Goal: Entertainment & Leisure: Consume media (video, audio)

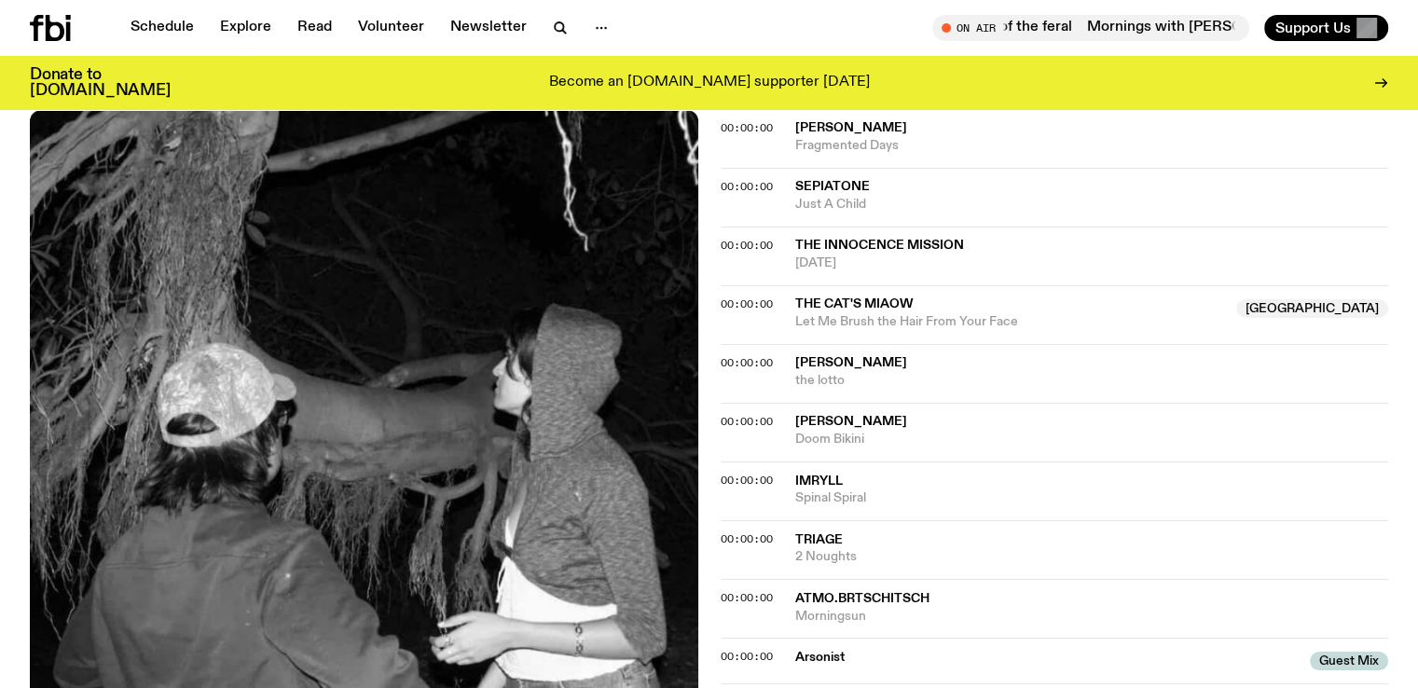
scroll to position [413, 0]
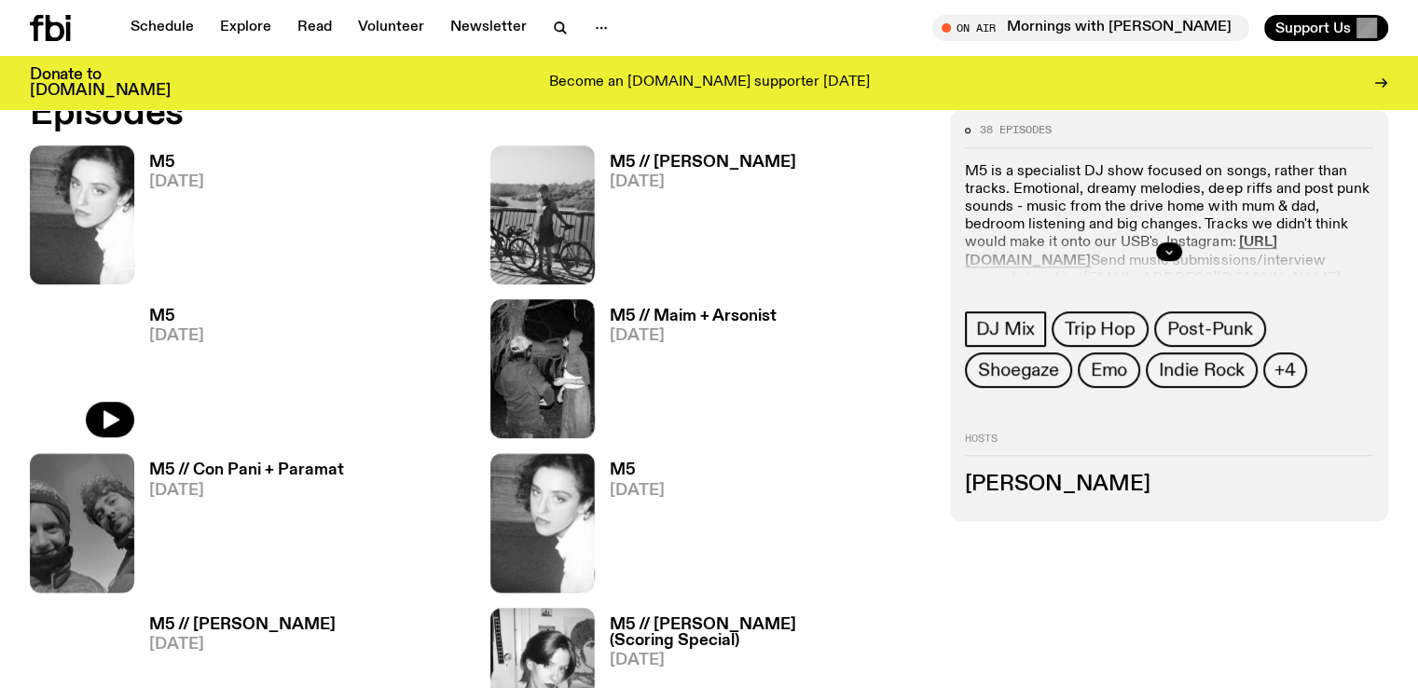
scroll to position [984, 0]
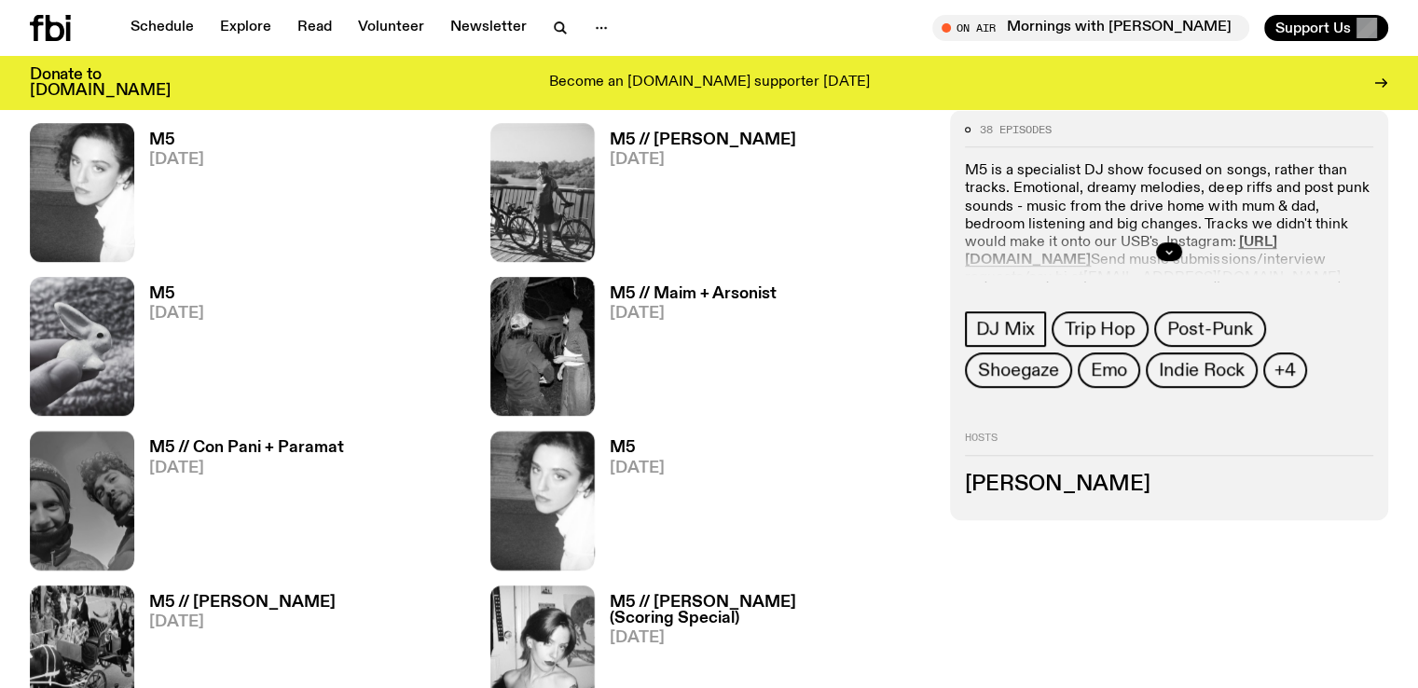
click at [344, 440] on h3 "M5 // Con Pani + Paramat" at bounding box center [246, 448] width 195 height 16
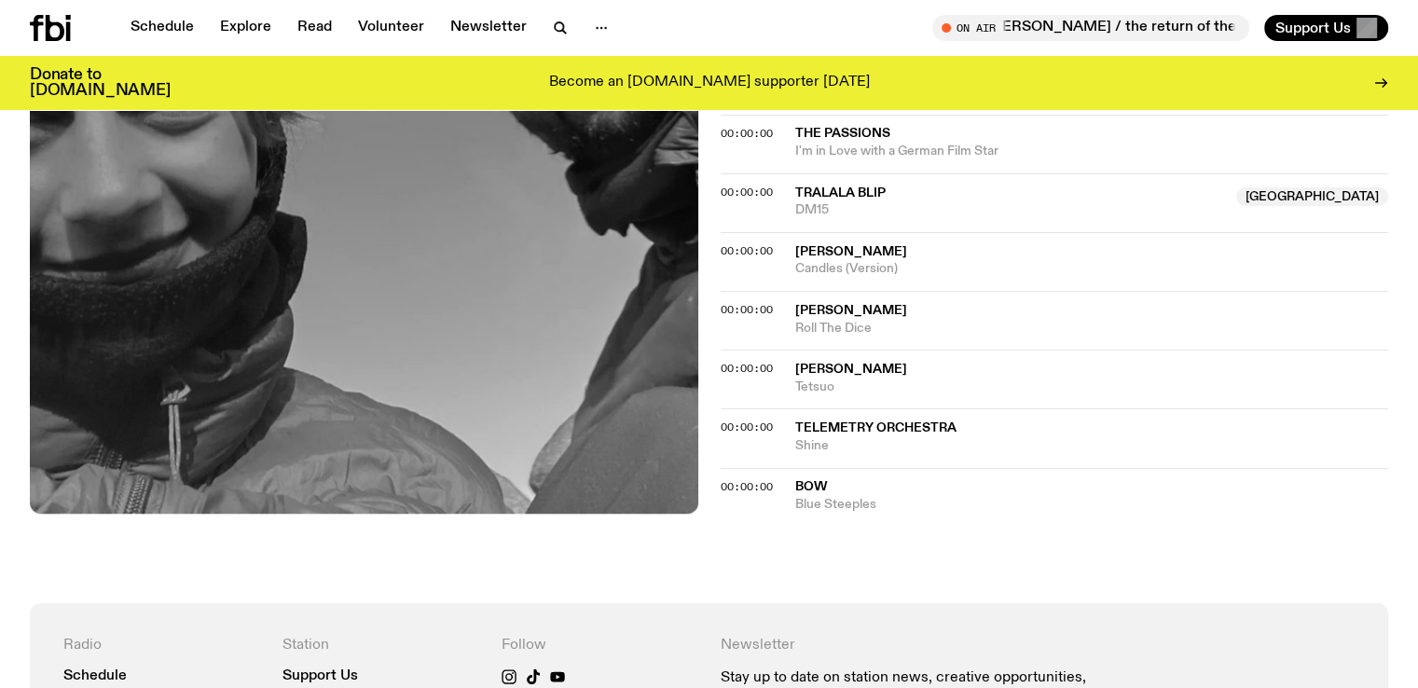
scroll to position [2118, 0]
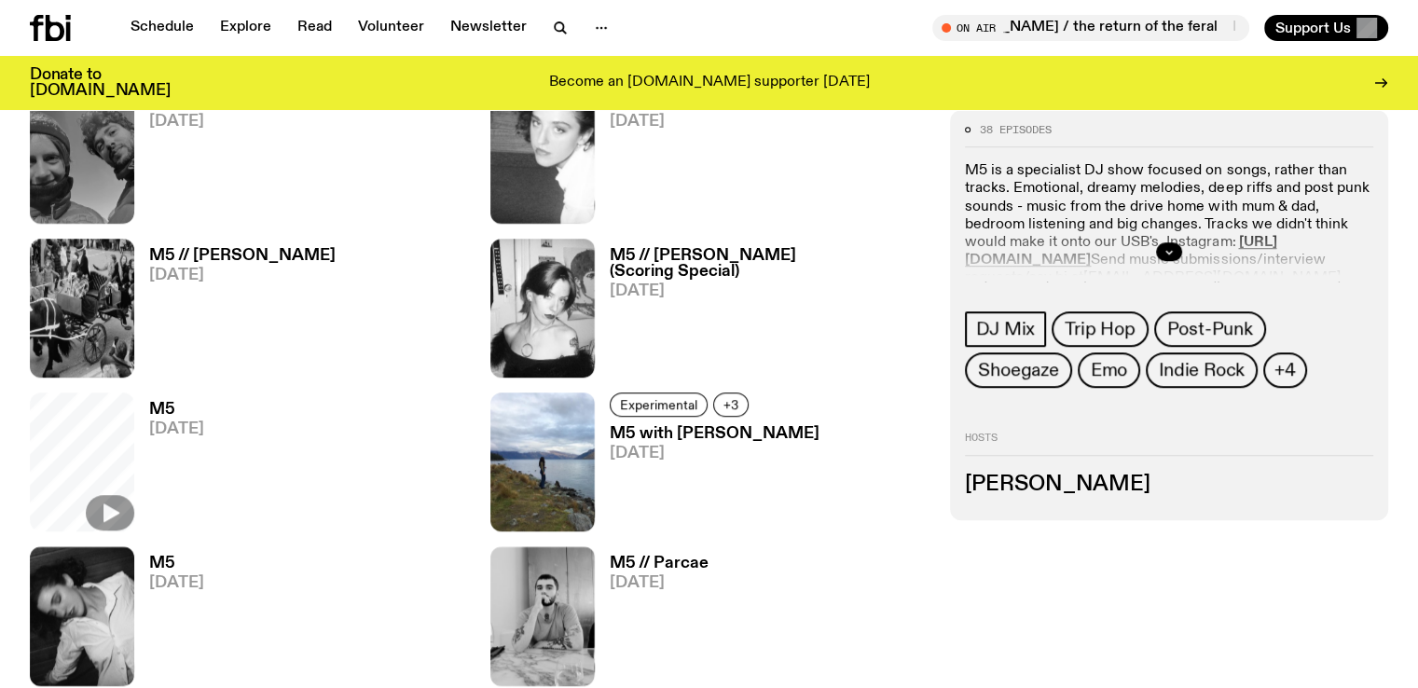
scroll to position [1332, 0]
click at [204, 555] on h3 "M5" at bounding box center [176, 563] width 55 height 16
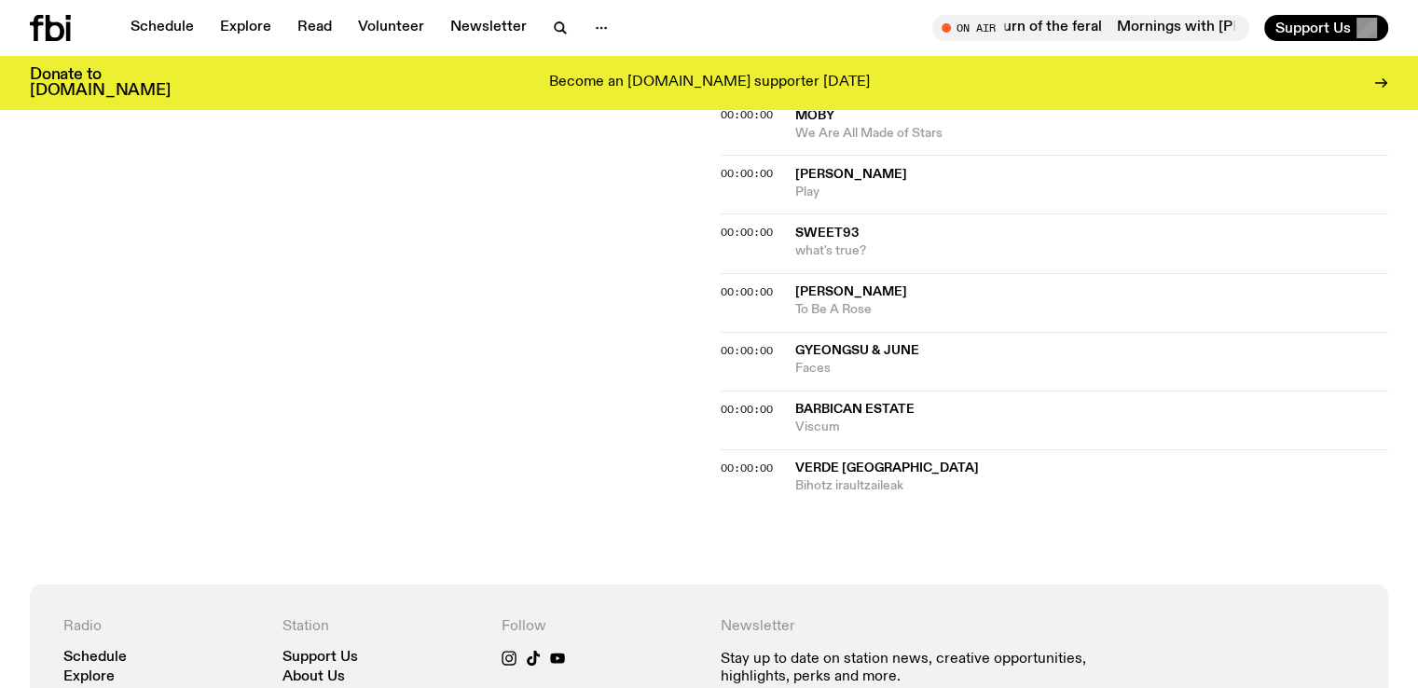
scroll to position [1375, 0]
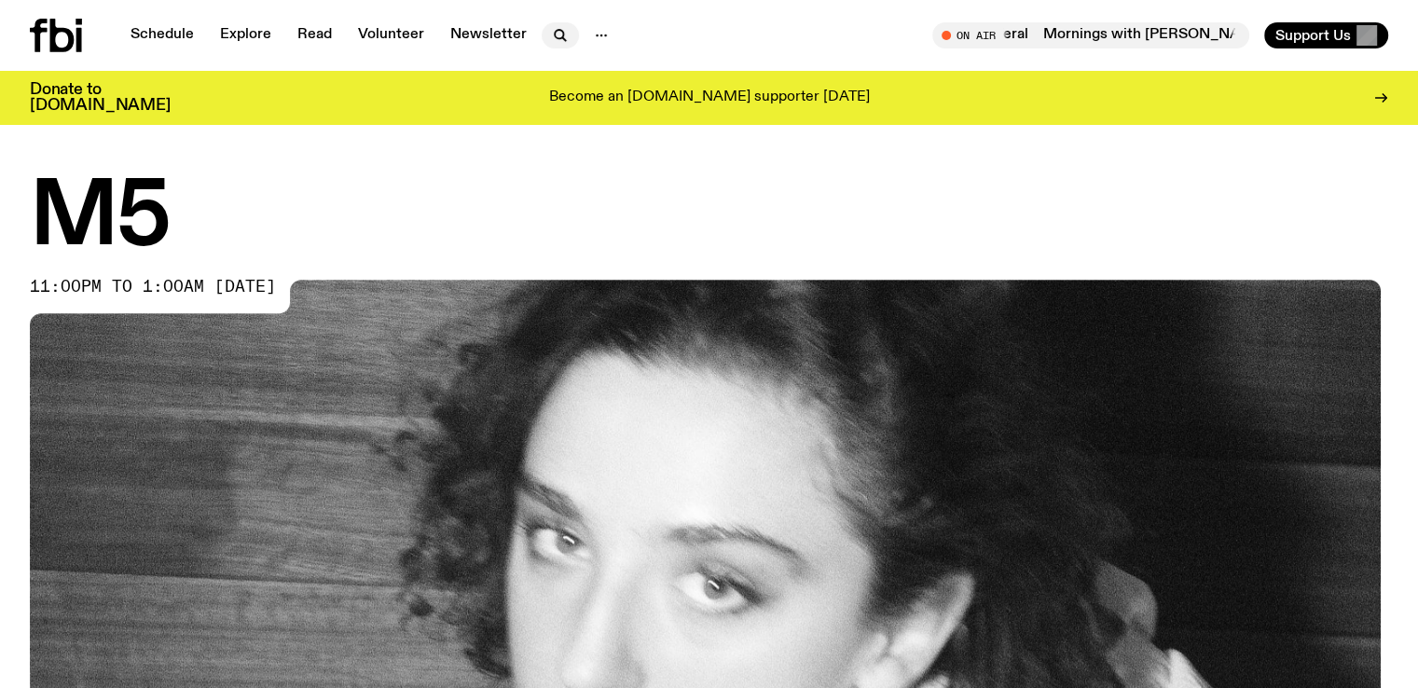
click at [560, 35] on icon "button" at bounding box center [559, 34] width 8 height 8
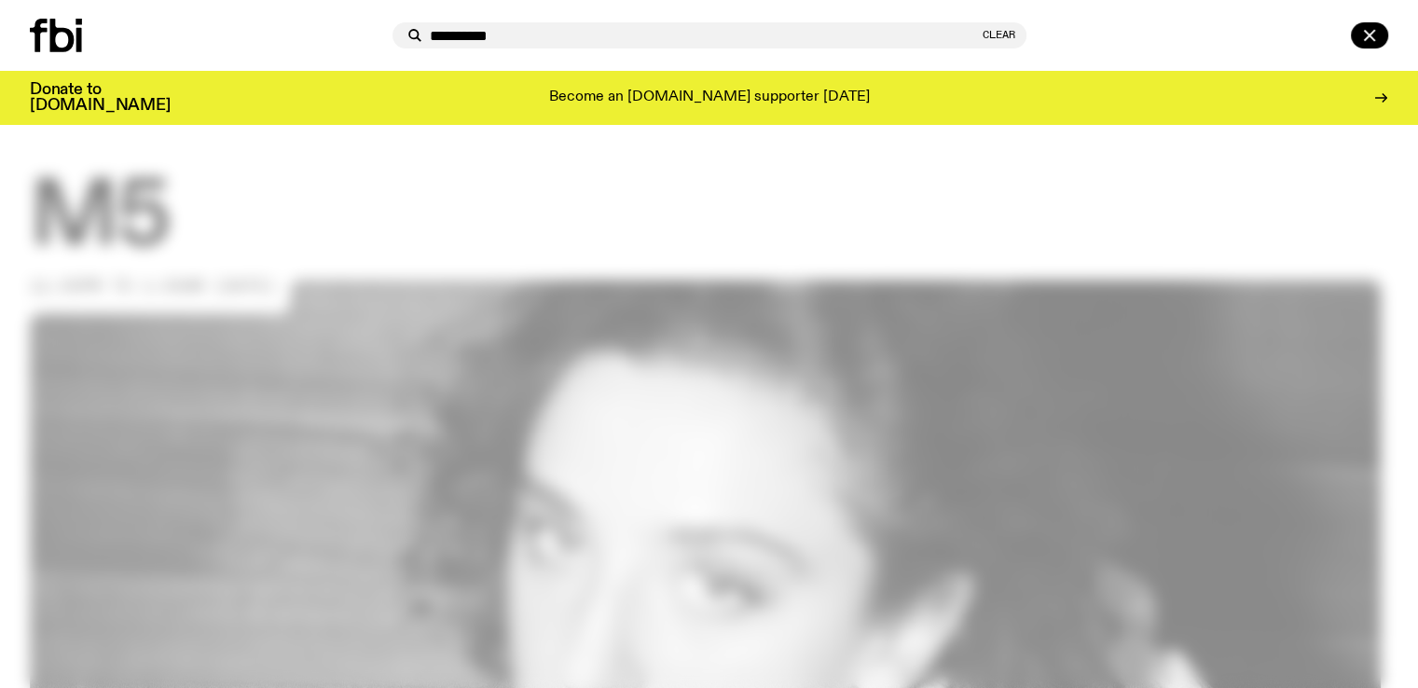
type input "**********"
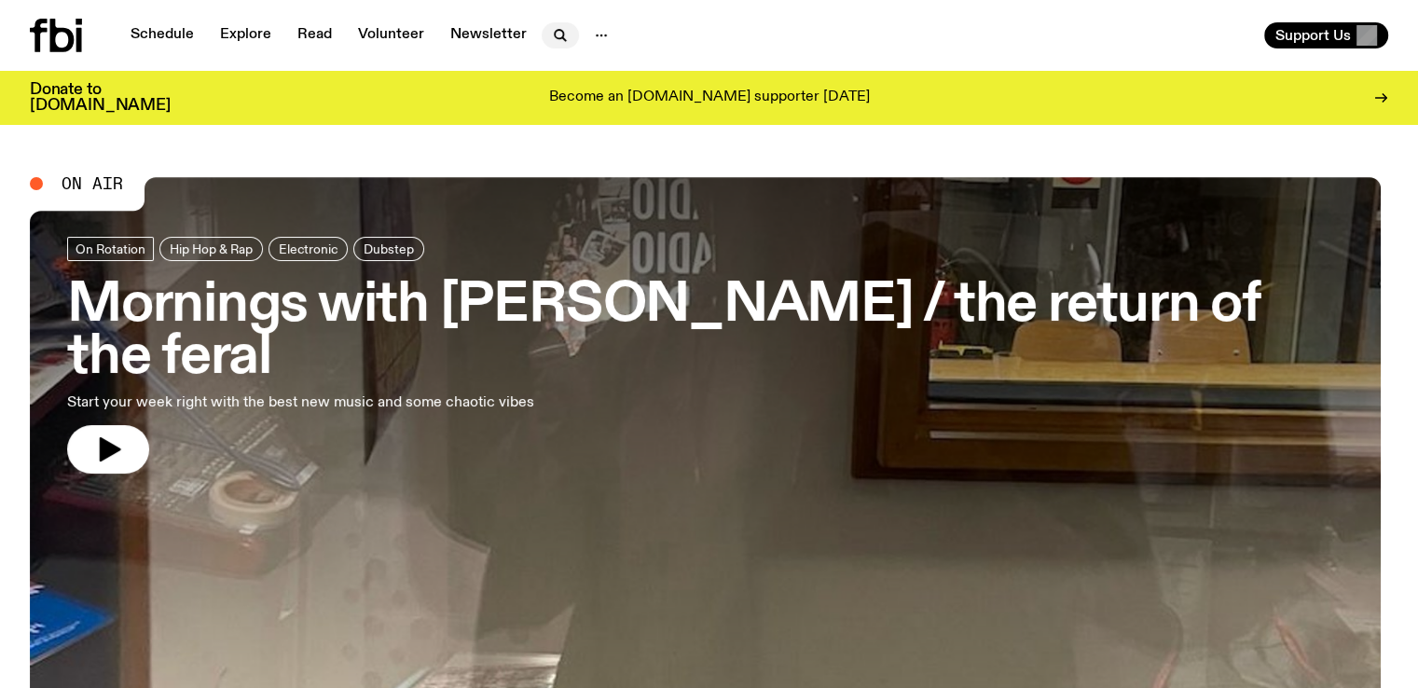
click at [556, 45] on icon "button" at bounding box center [560, 35] width 22 height 22
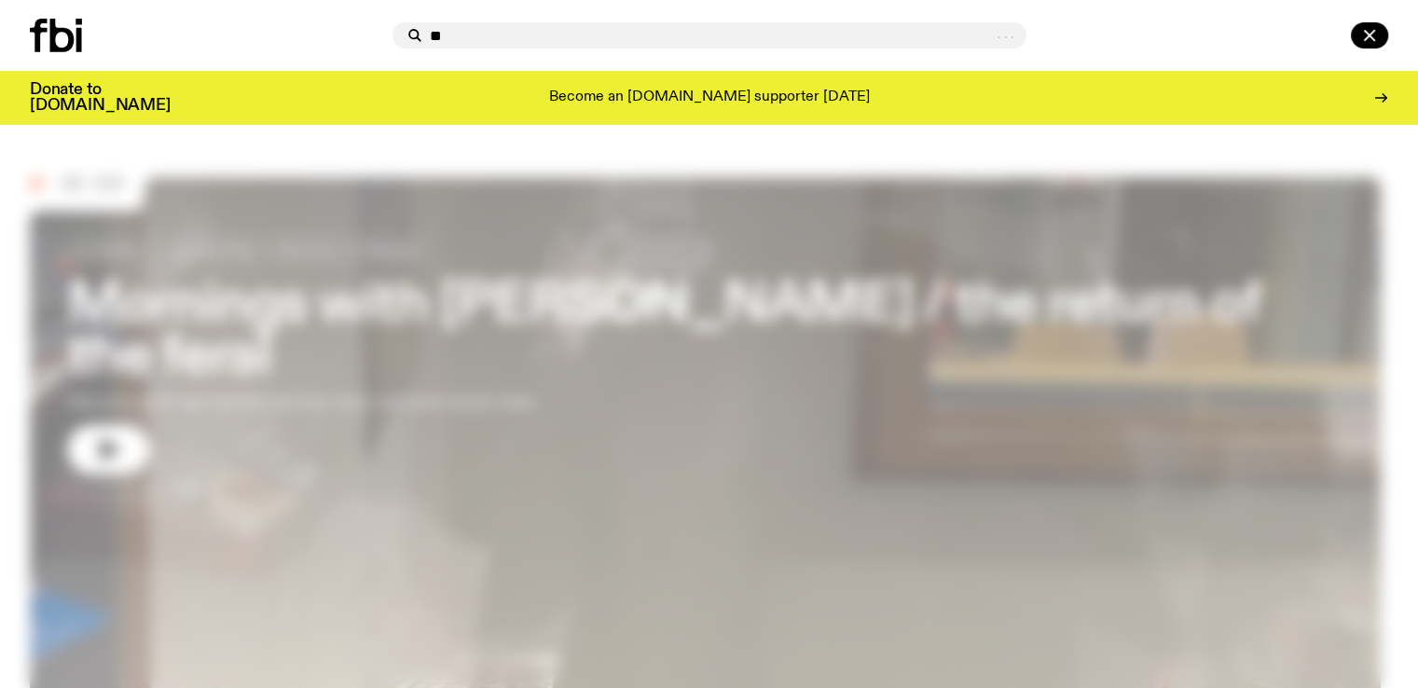
type input "*"
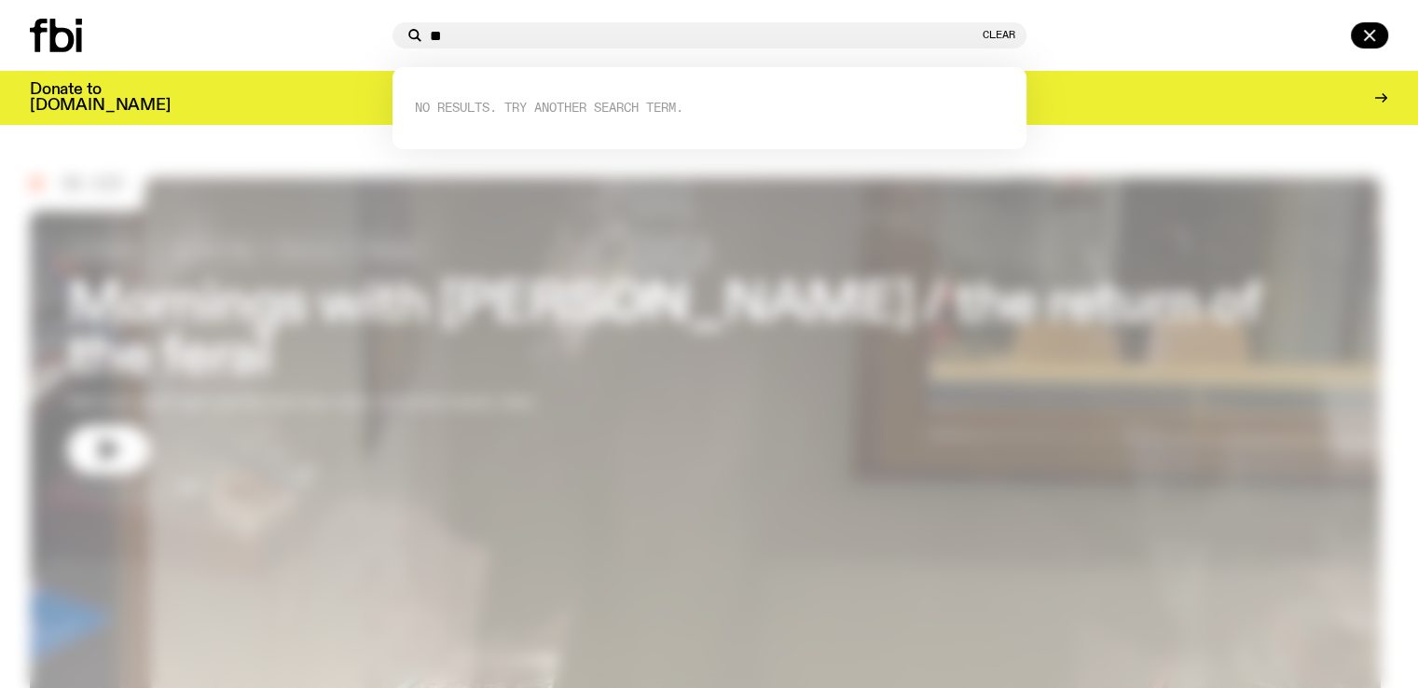
type input "*"
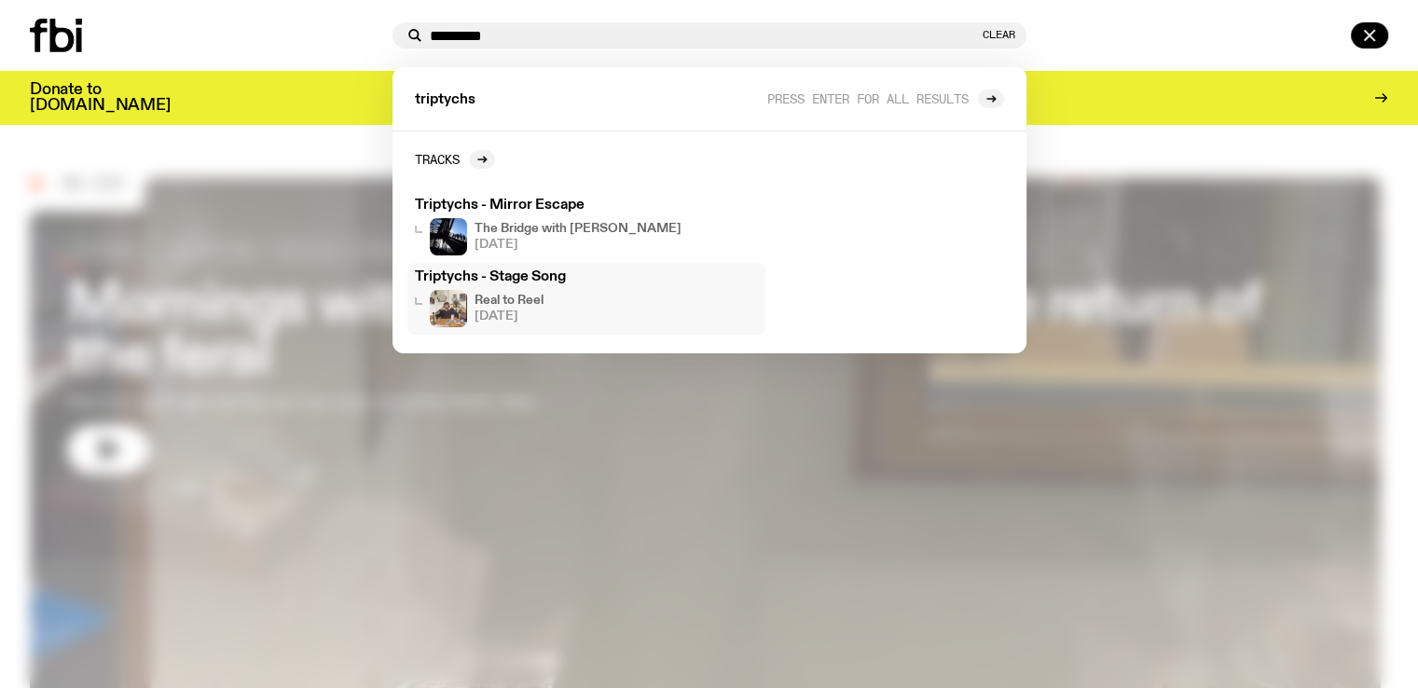
type input "*********"
click at [537, 283] on h3 "Triptychs - Stage Song" at bounding box center [586, 277] width 343 height 14
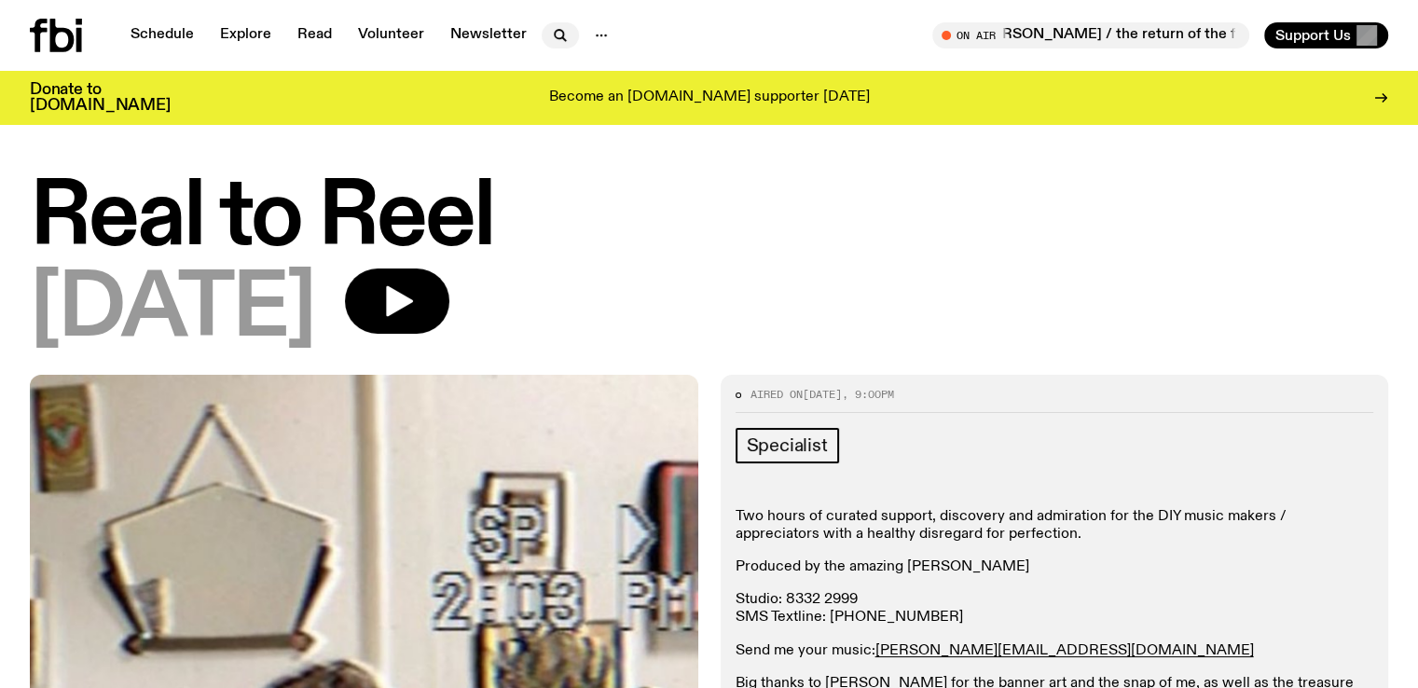
click at [562, 43] on icon "button" at bounding box center [560, 35] width 22 height 22
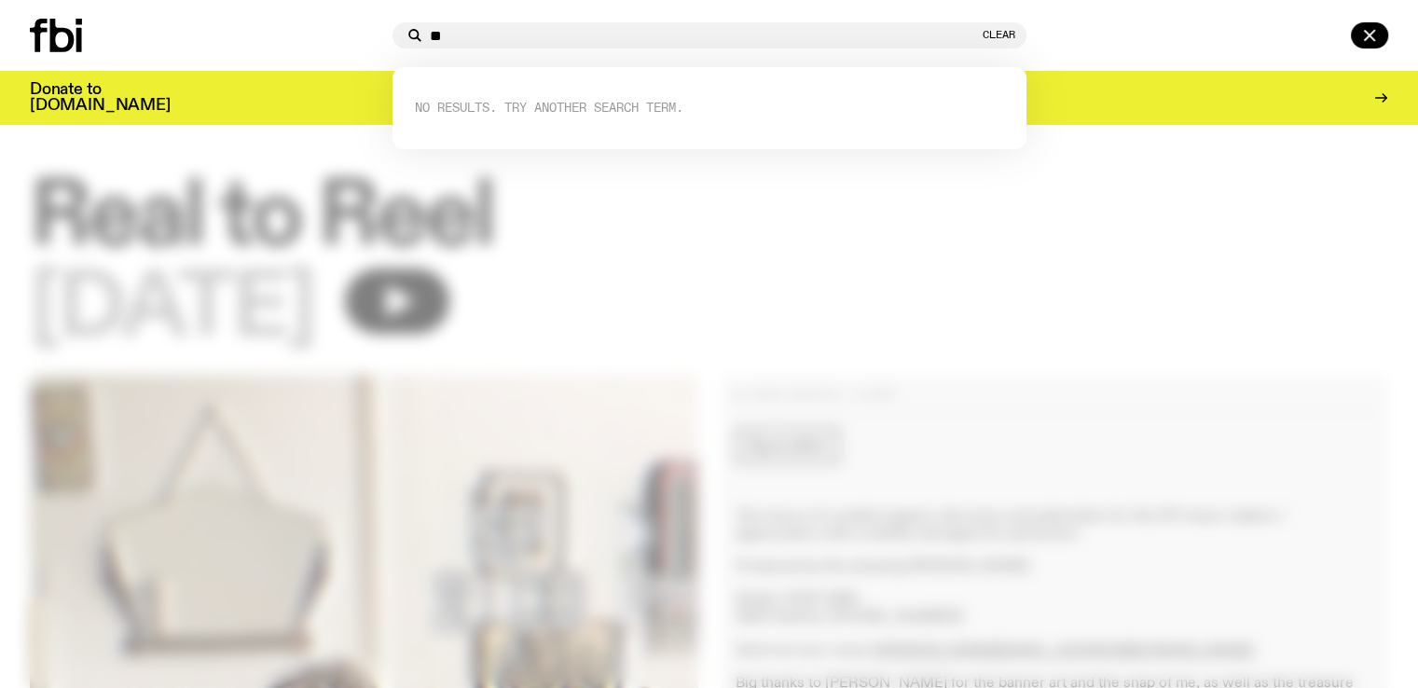
type input "*"
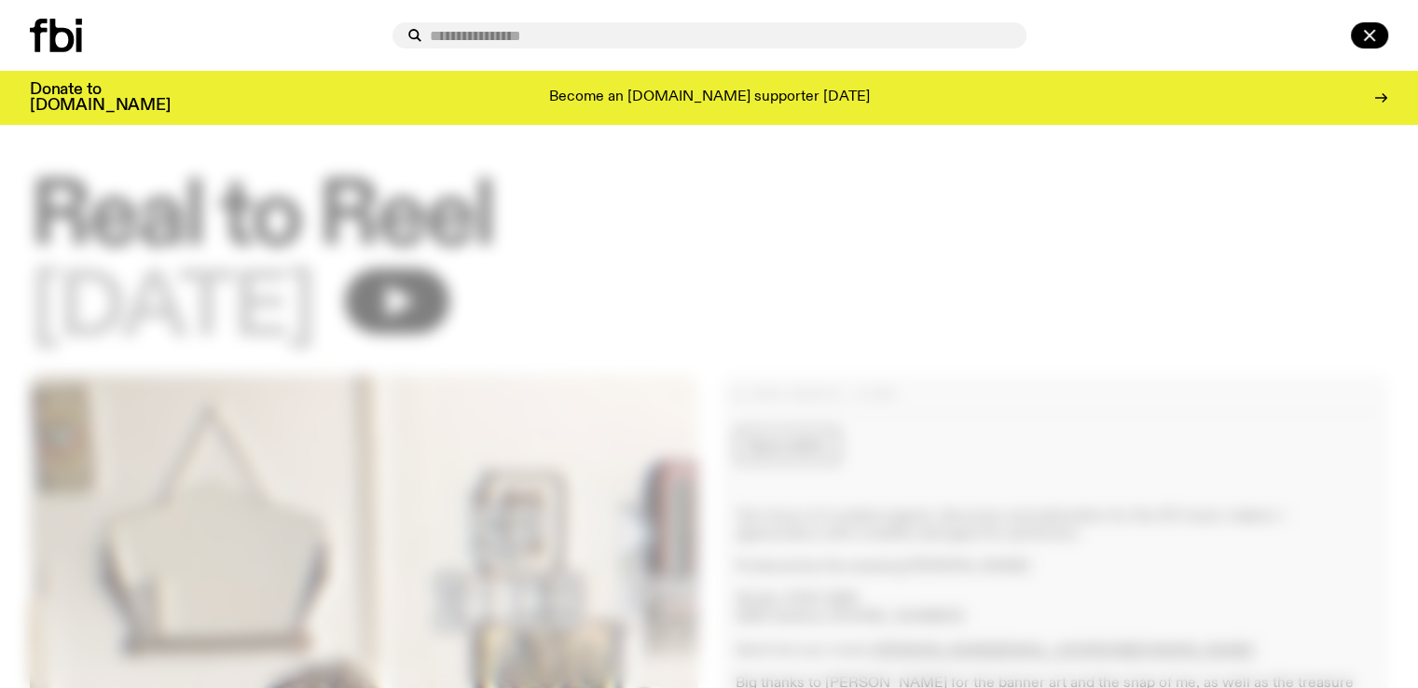
click at [275, 21] on div at bounding box center [207, 36] width 355 height 34
click at [501, 30] on input "text" at bounding box center [721, 36] width 582 height 16
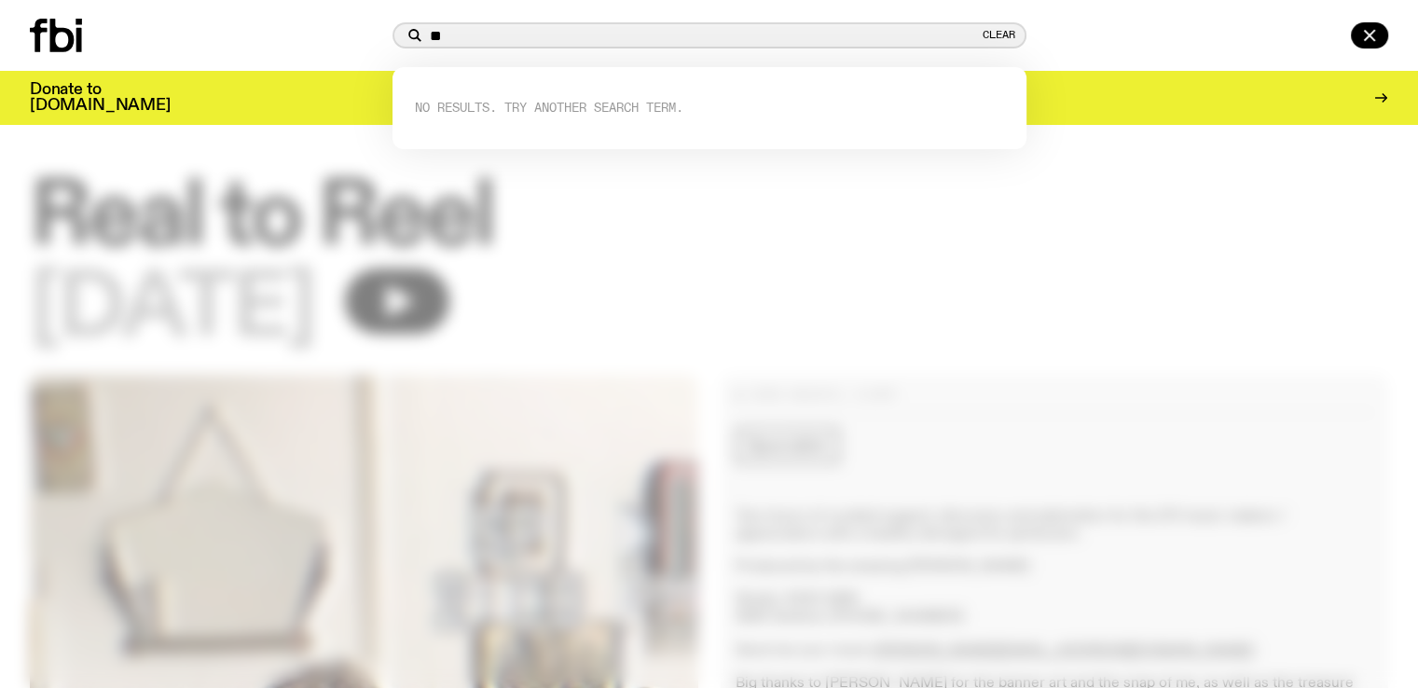
type input "*"
